Goal: Task Accomplishment & Management: Complete application form

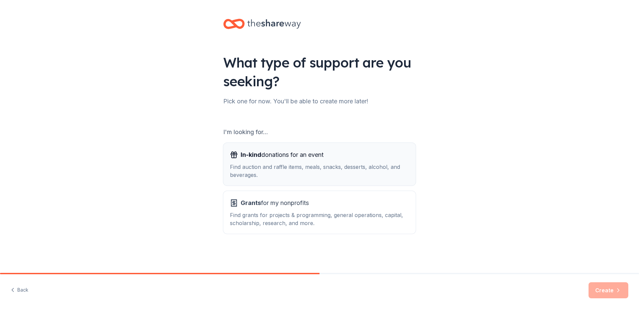
click at [247, 161] on div "In-kind donations for an event Find auction and raffle items, meals, snacks, de…" at bounding box center [319, 163] width 179 height 29
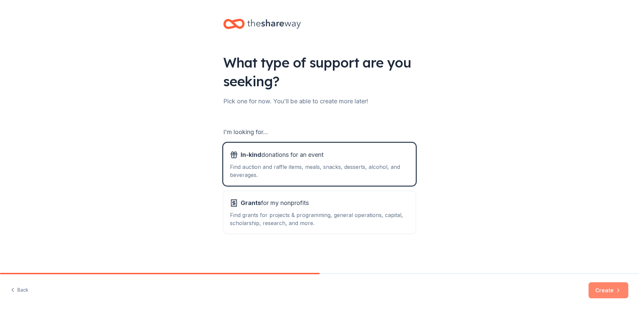
click at [610, 289] on button "Create" at bounding box center [609, 290] width 40 height 16
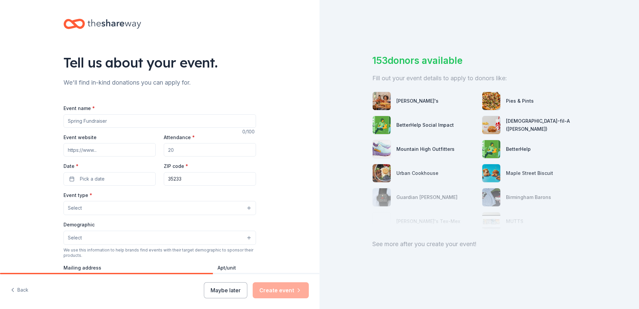
click at [115, 116] on input "Event name *" at bounding box center [160, 120] width 193 height 13
type input "Uncork"
paste input "https://auction.biddingforgood.com/auction/341809040"
type input "https://auction.biddingforgood.com/auction/341809040"
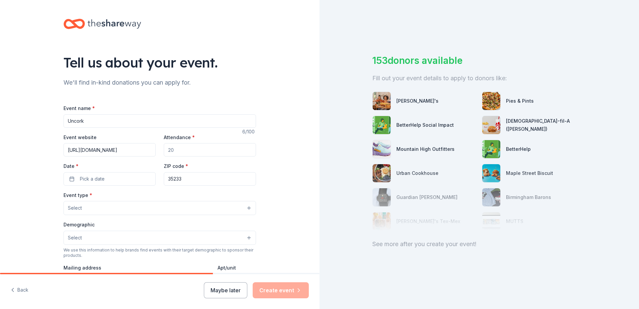
scroll to position [0, 0]
click at [195, 153] on input "Attendance *" at bounding box center [210, 149] width 92 height 13
type input "250"
click at [102, 177] on button "Pick a date" at bounding box center [110, 178] width 92 height 13
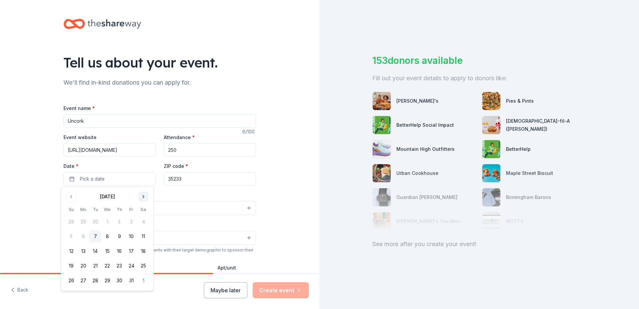
click at [143, 197] on button "Go to next month" at bounding box center [143, 196] width 9 height 9
click at [117, 252] on button "13" at bounding box center [119, 251] width 12 height 12
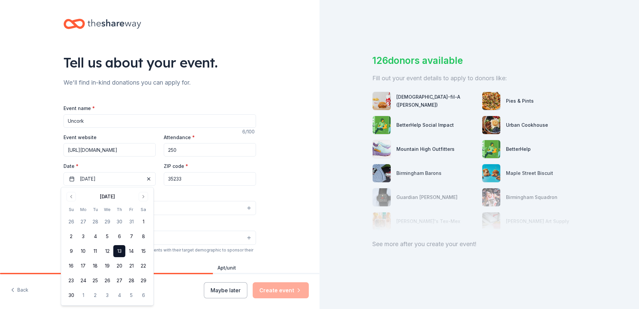
click at [7, 178] on div "Tell us about your event. We'll find in-kind donations you can apply for. Event…" at bounding box center [160, 222] width 320 height 445
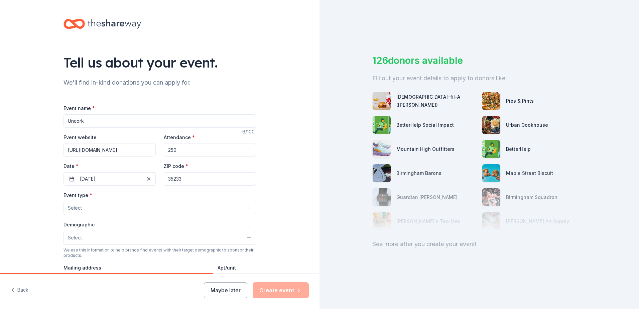
click at [85, 207] on button "Select" at bounding box center [160, 208] width 193 height 14
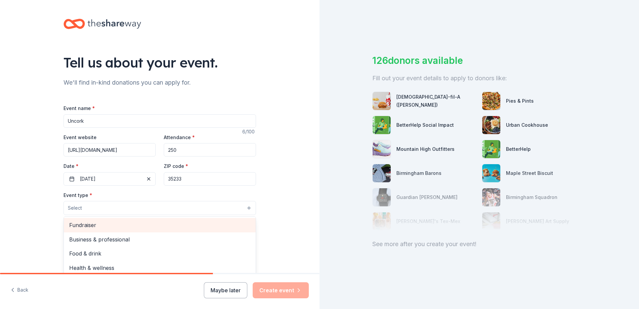
click at [91, 223] on span "Fundraiser" at bounding box center [159, 225] width 181 height 9
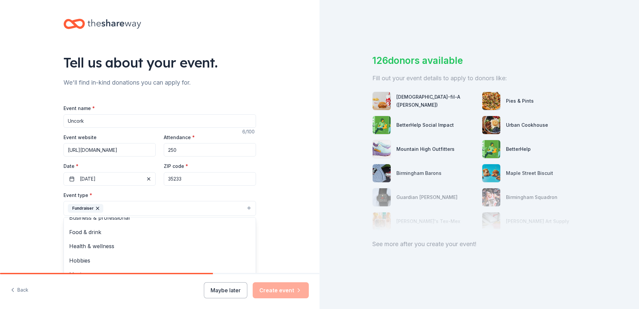
click at [26, 190] on div "Tell us about your event. We'll find in-kind donations you can apply for. Event…" at bounding box center [160, 223] width 320 height 446
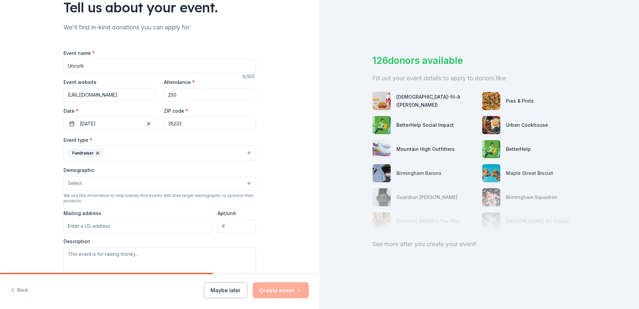
scroll to position [73, 0]
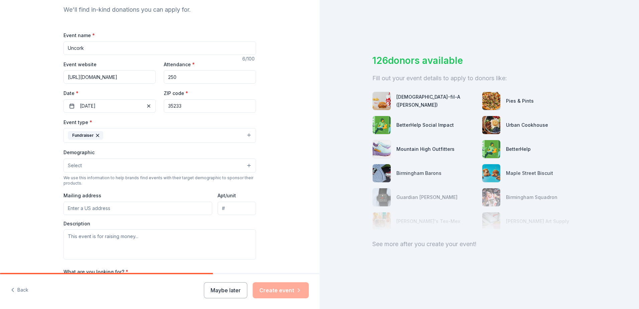
click at [103, 169] on button "Select" at bounding box center [160, 165] width 193 height 14
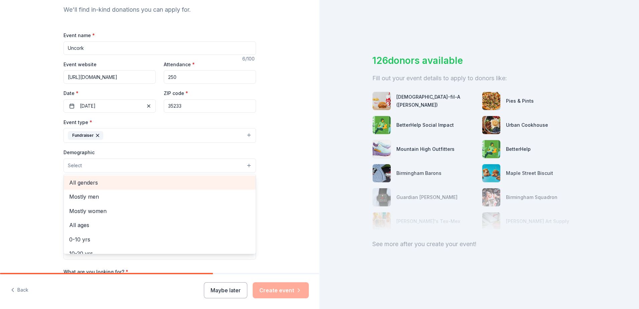
click at [95, 182] on span "All genders" at bounding box center [159, 182] width 181 height 9
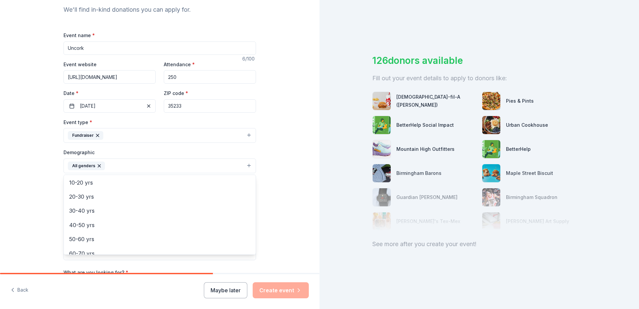
scroll to position [58, 0]
click at [83, 196] on span "20-30 yrs" at bounding box center [159, 196] width 181 height 9
click at [82, 197] on span "30-40 yrs" at bounding box center [159, 196] width 181 height 9
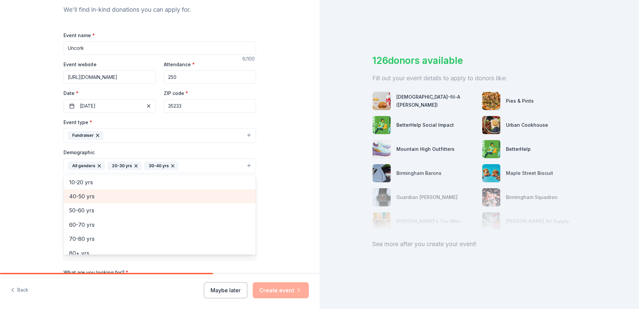
click at [82, 197] on span "40-50 yrs" at bounding box center [159, 196] width 181 height 9
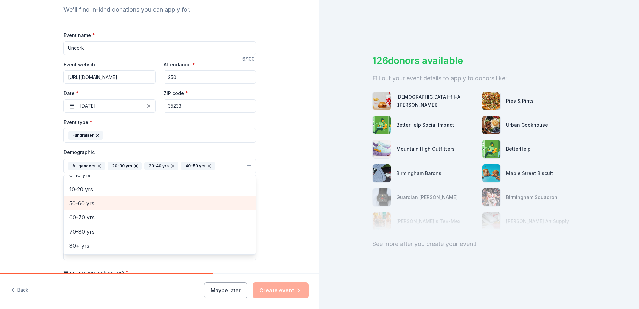
click at [82, 197] on div "50-60 yrs" at bounding box center [160, 203] width 192 height 14
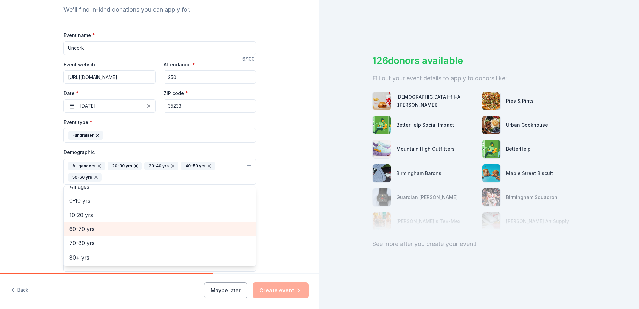
click at [82, 231] on span "60-70 yrs" at bounding box center [159, 229] width 181 height 9
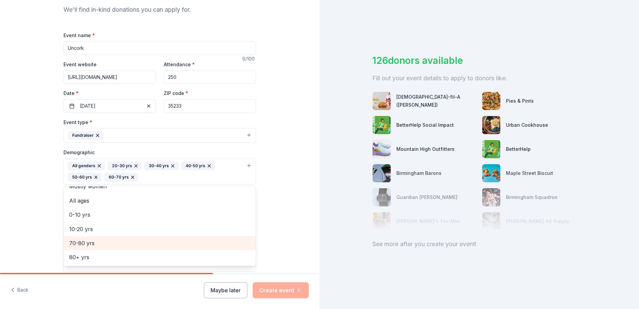
click at [83, 239] on span "70-80 yrs" at bounding box center [159, 243] width 181 height 9
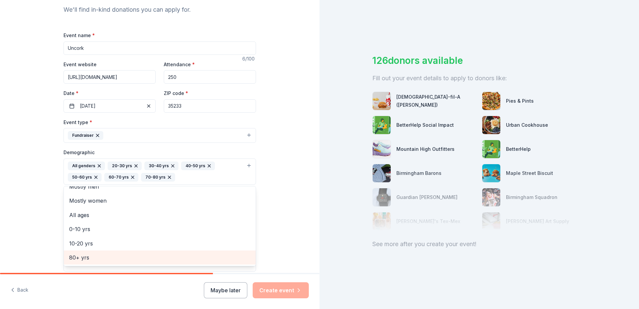
click at [80, 256] on span "80+ yrs" at bounding box center [159, 257] width 181 height 9
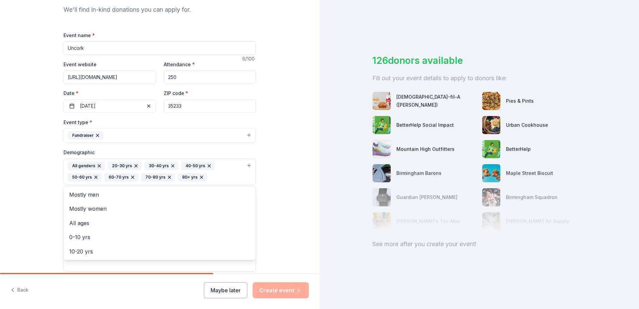
scroll to position [0, 0]
click at [34, 205] on div "Tell us about your event. We'll find in-kind donations you can apply for. Event…" at bounding box center [160, 156] width 320 height 458
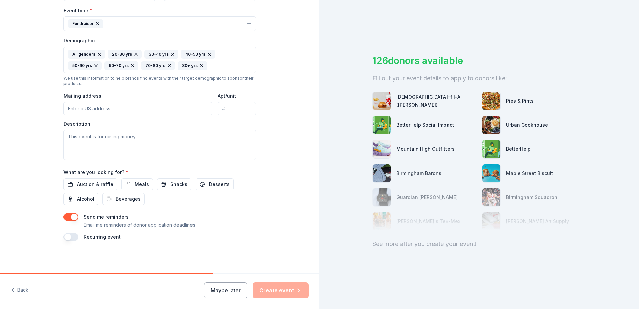
scroll to position [185, 0]
click at [97, 181] on span "Auction & raffle" at bounding box center [95, 184] width 36 height 8
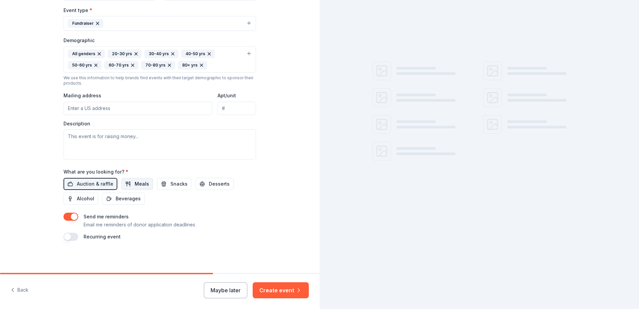
click at [128, 181] on button "Meals" at bounding box center [137, 184] width 32 height 12
click at [81, 199] on span "Alcohol" at bounding box center [85, 199] width 17 height 8
click at [117, 199] on span "Beverages" at bounding box center [128, 199] width 25 height 8
click at [172, 183] on span "Snacks" at bounding box center [179, 184] width 17 height 8
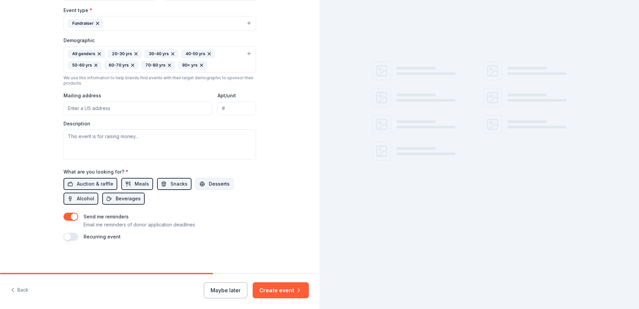
click at [202, 182] on button "Desserts" at bounding box center [215, 184] width 38 height 12
click at [64, 216] on button "button" at bounding box center [71, 217] width 15 height 8
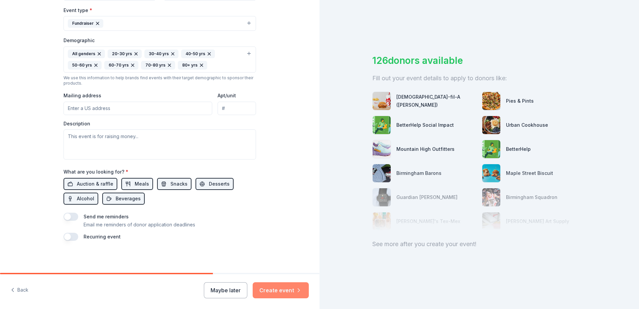
click at [276, 290] on button "Create event" at bounding box center [281, 290] width 56 height 16
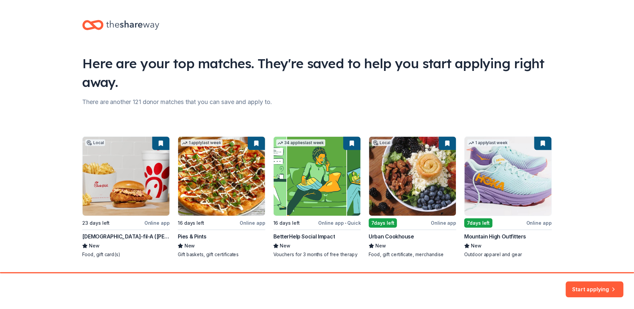
scroll to position [18, 0]
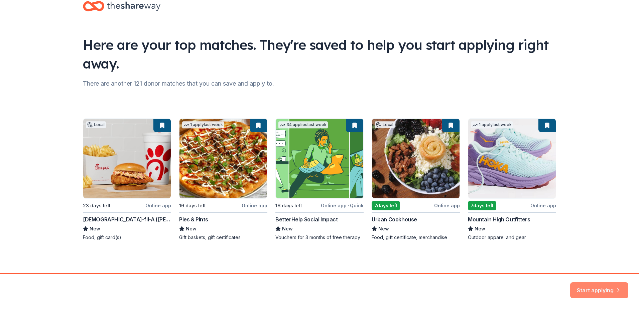
click at [598, 285] on button "Start applying" at bounding box center [599, 286] width 58 height 16
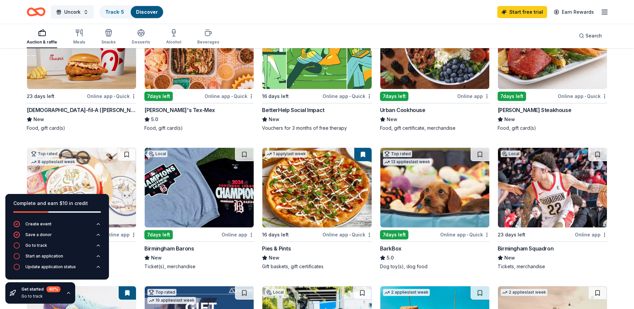
scroll to position [114, 0]
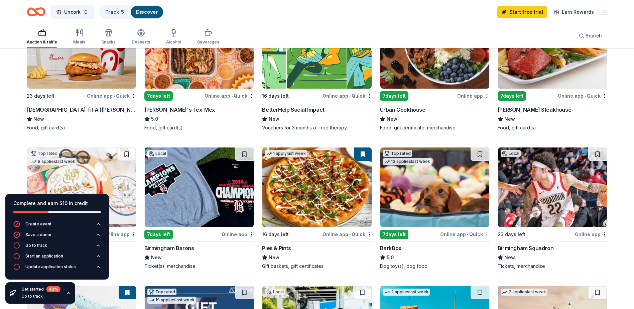
click at [288, 191] on img at bounding box center [316, 187] width 109 height 80
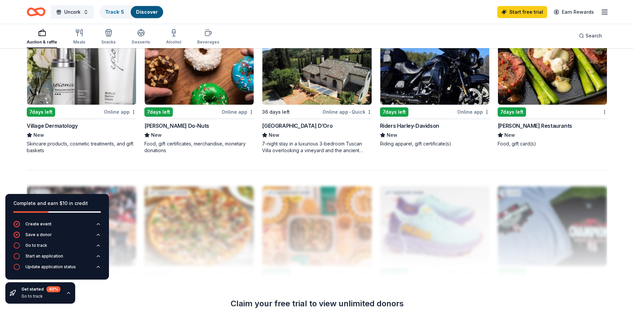
scroll to position [522, 0]
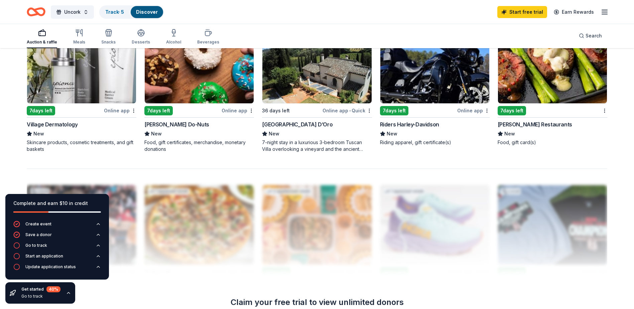
click at [332, 85] on img at bounding box center [316, 64] width 109 height 80
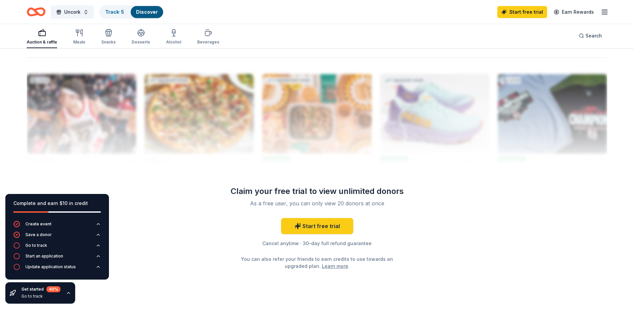
scroll to position [633, 0]
click at [315, 227] on link "Start free trial" at bounding box center [317, 226] width 72 height 16
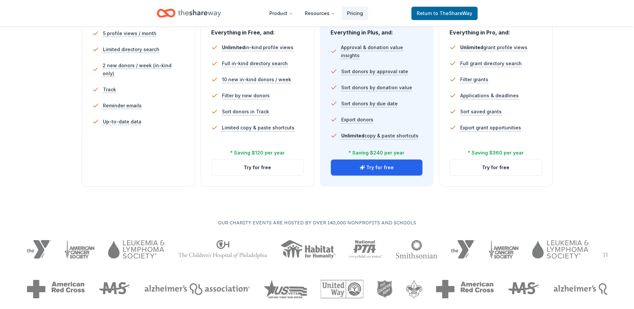
scroll to position [206, 0]
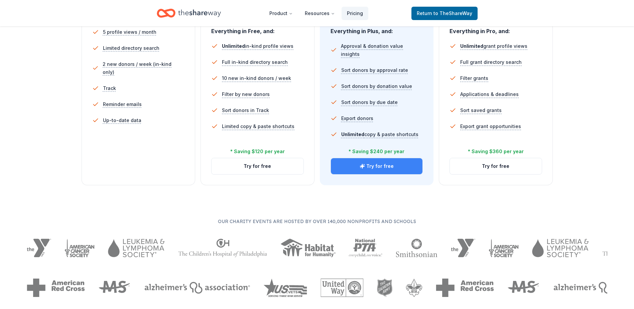
click at [376, 163] on button "Try for free" at bounding box center [377, 166] width 92 height 16
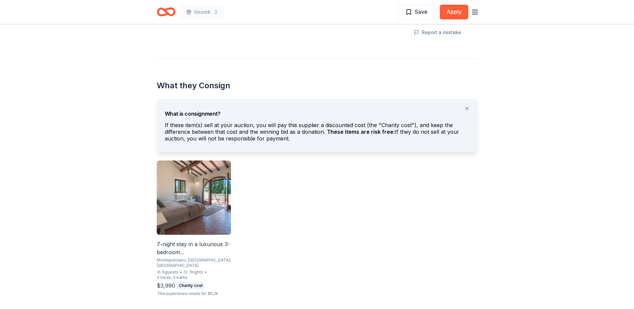
scroll to position [313, 0]
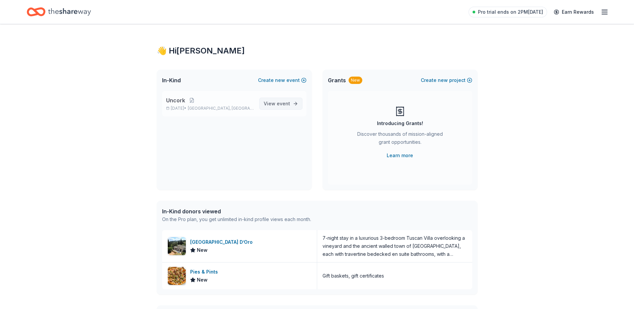
click at [276, 101] on span "View event" at bounding box center [277, 104] width 26 height 8
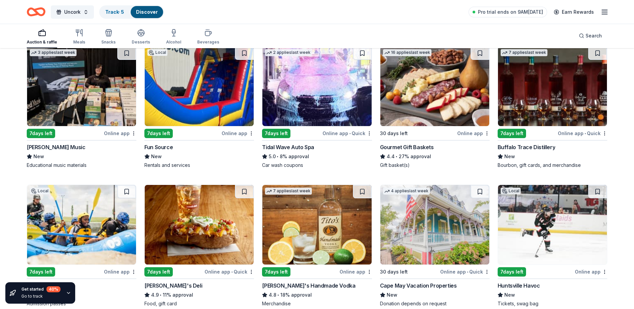
scroll to position [1087, 0]
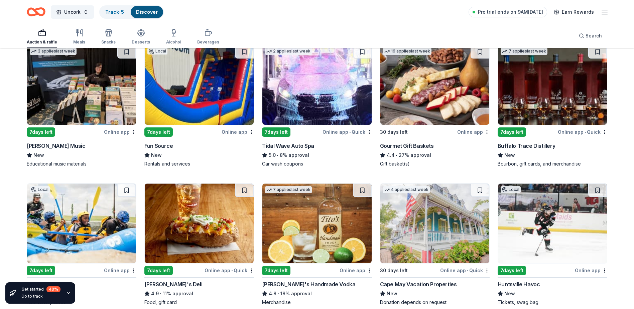
click at [560, 106] on img at bounding box center [552, 85] width 109 height 80
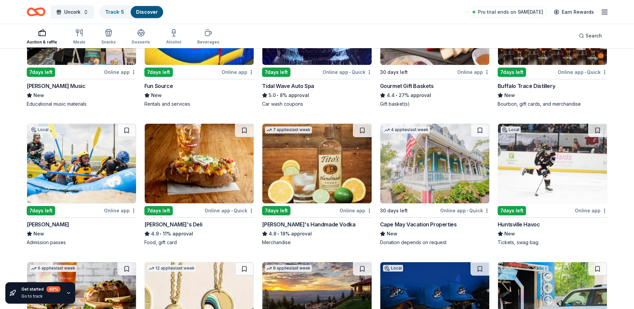
scroll to position [1162, 0]
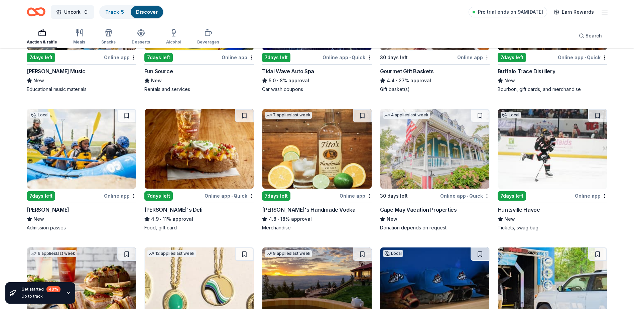
click at [422, 158] on img at bounding box center [434, 149] width 109 height 80
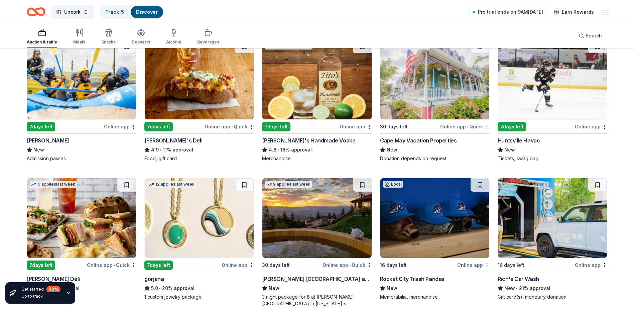
scroll to position [1282, 0]
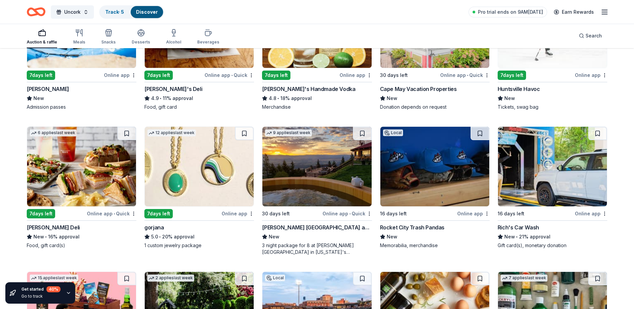
click at [316, 183] on img at bounding box center [316, 167] width 109 height 80
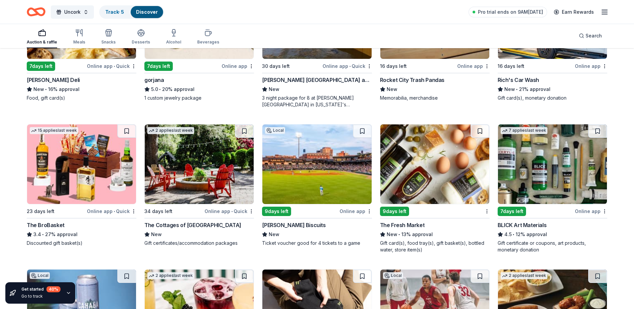
scroll to position [1430, 0]
click at [70, 182] on img at bounding box center [81, 164] width 109 height 80
click at [176, 171] on img at bounding box center [199, 164] width 109 height 80
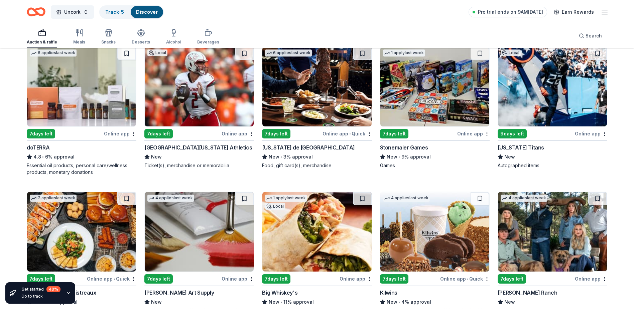
scroll to position [1845, 0]
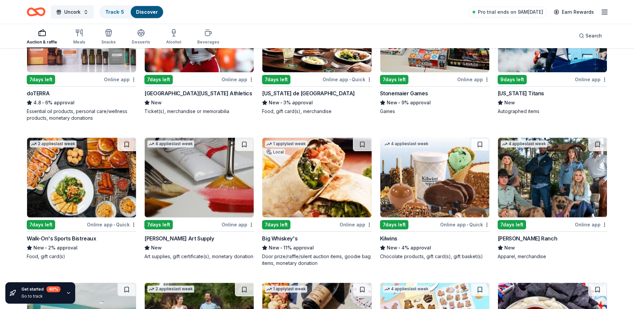
click at [81, 195] on img at bounding box center [81, 178] width 109 height 80
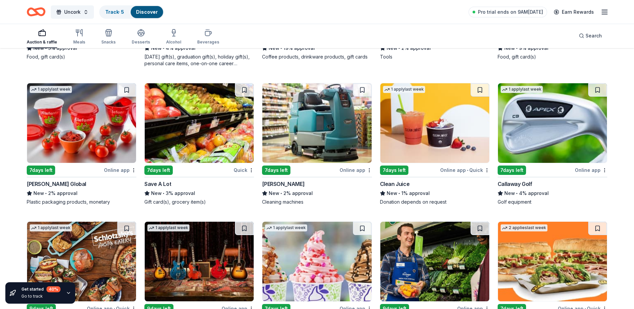
scroll to position [2760, 0]
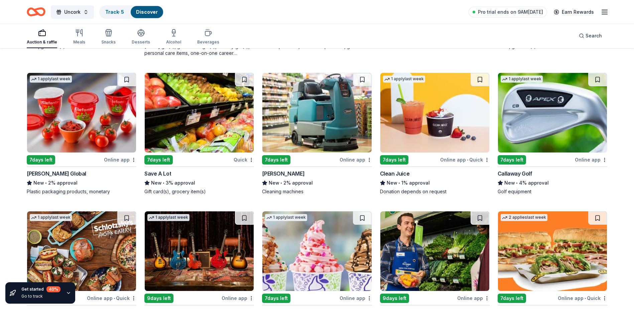
click at [543, 115] on img at bounding box center [552, 113] width 109 height 80
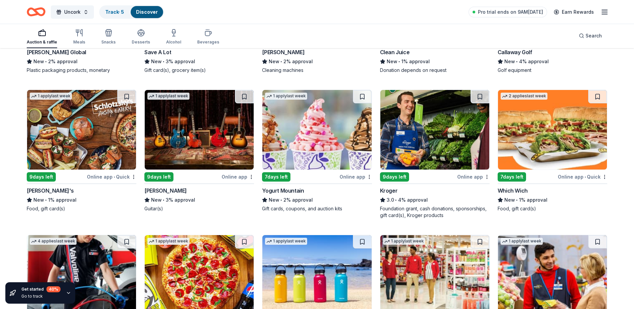
scroll to position [2885, 0]
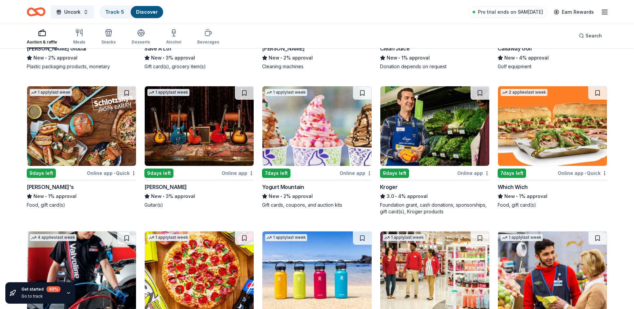
click at [296, 136] on img at bounding box center [316, 126] width 109 height 80
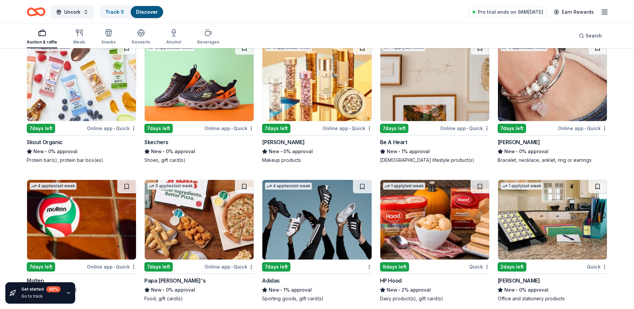
scroll to position [4796, 0]
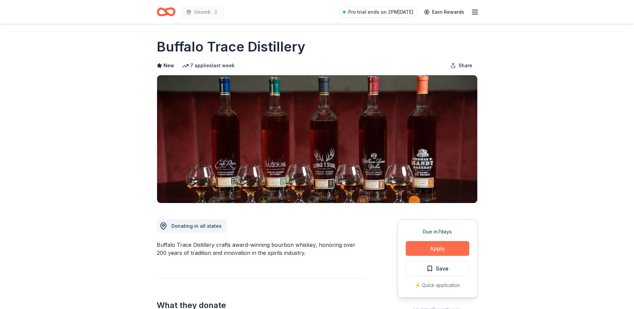
click at [446, 246] on button "Apply" at bounding box center [438, 248] width 64 height 15
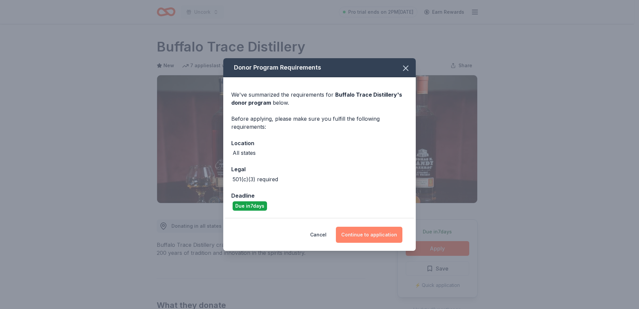
click at [381, 241] on button "Continue to application" at bounding box center [369, 235] width 67 height 16
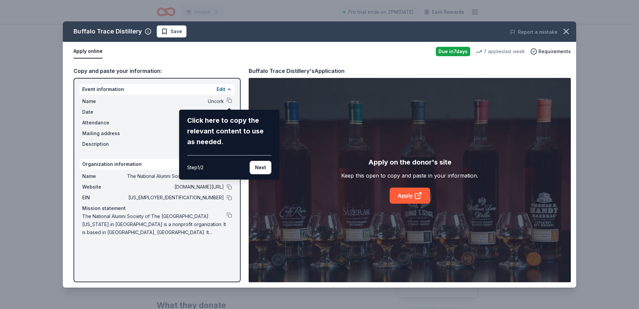
click at [407, 195] on div "Buffalo Trace Distillery Save Report a mistake Apply online Due in 7 days 7 app…" at bounding box center [320, 154] width 514 height 266
click at [262, 168] on button "Next" at bounding box center [261, 167] width 22 height 13
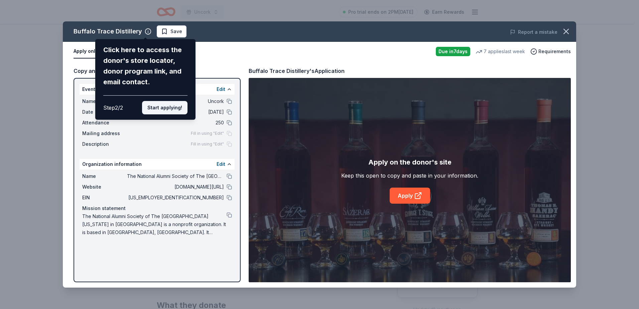
click at [160, 110] on button "Start applying!" at bounding box center [164, 107] width 45 height 13
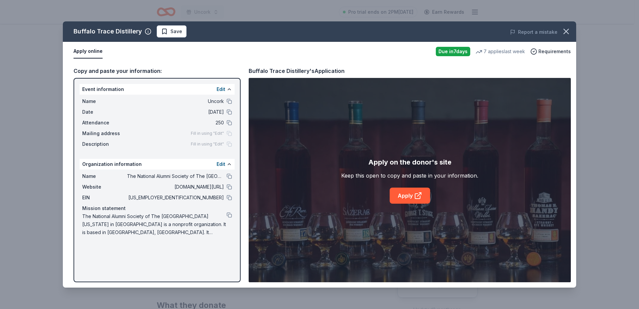
click at [405, 195] on div "Buffalo Trace Distillery Save Report a mistake Apply online Due in 7 days 7 app…" at bounding box center [320, 154] width 514 height 266
click at [418, 199] on icon at bounding box center [417, 196] width 5 height 5
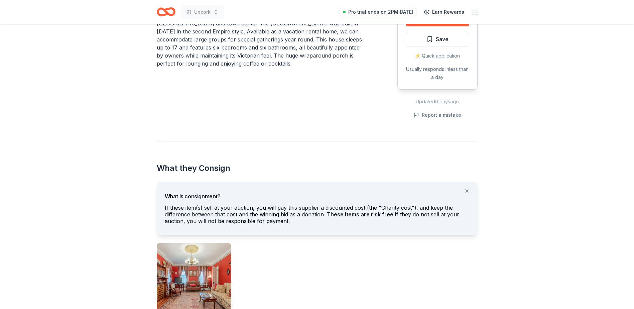
scroll to position [236, 0]
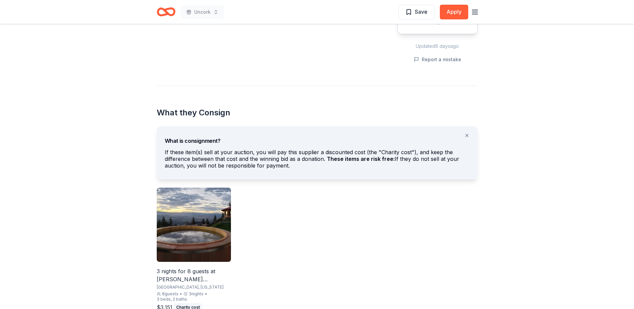
scroll to position [306, 0]
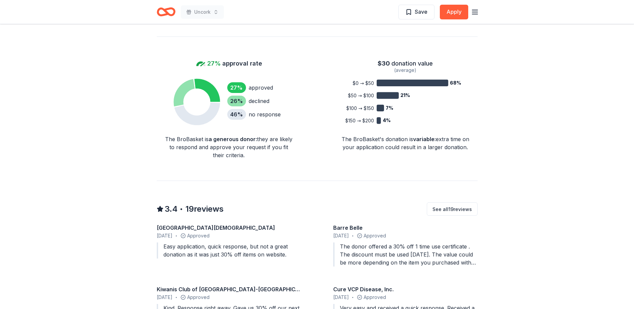
scroll to position [514, 0]
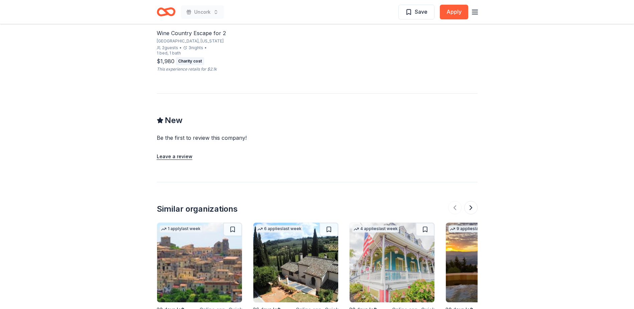
scroll to position [527, 0]
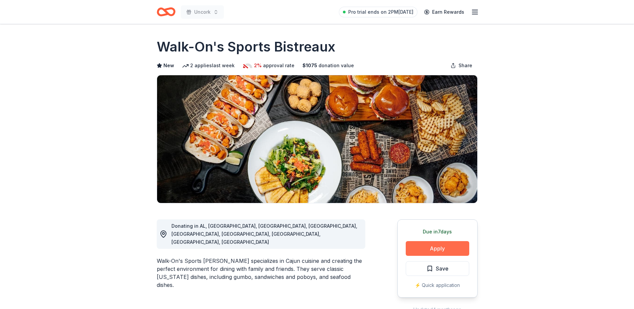
click at [441, 243] on button "Apply" at bounding box center [438, 248] width 64 height 15
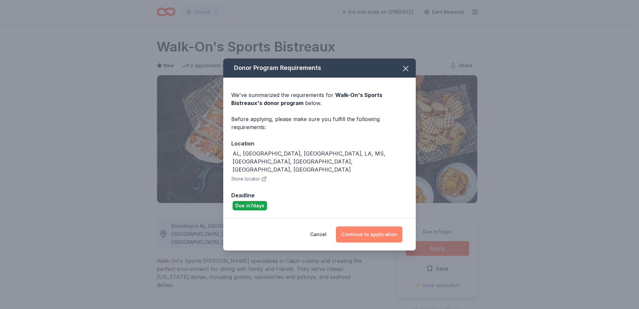
click at [360, 226] on button "Continue to application" at bounding box center [369, 234] width 67 height 16
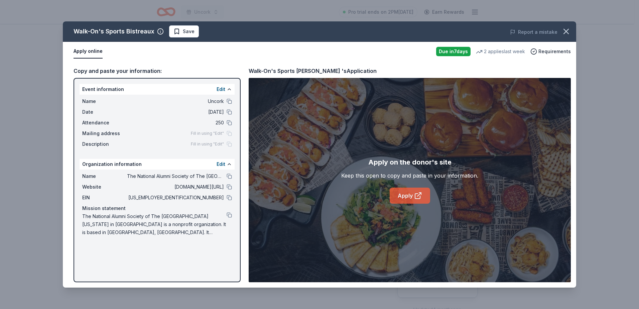
click at [416, 196] on icon at bounding box center [418, 196] width 8 height 8
click at [402, 197] on link "Apply" at bounding box center [410, 196] width 40 height 16
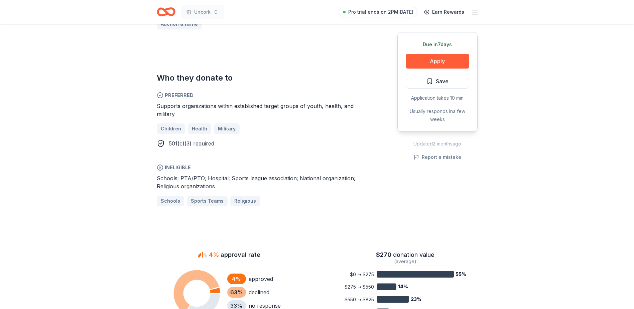
scroll to position [326, 0]
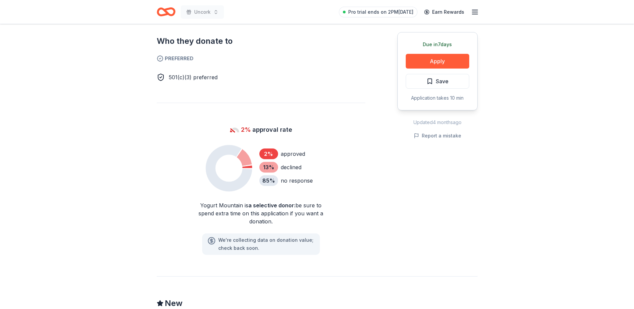
scroll to position [390, 0]
